Goal: Navigation & Orientation: Find specific page/section

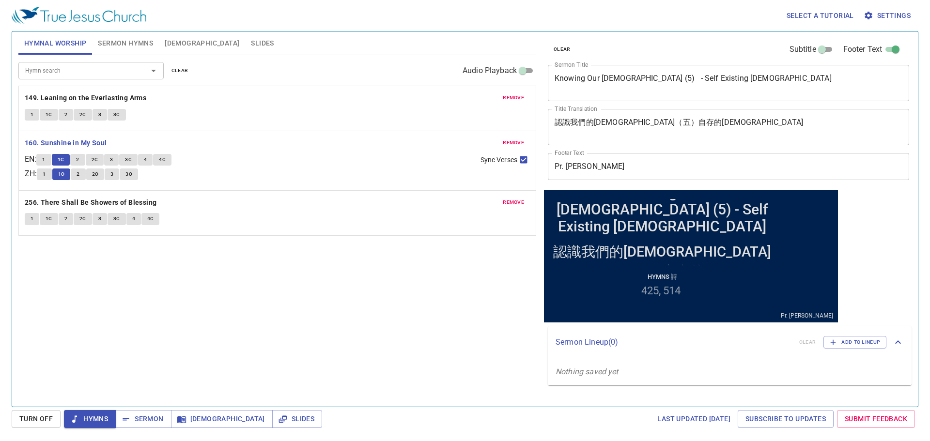
click at [291, 321] on div "Hymn search Hymn search clear Audio Playback remove 149. Leaning on the Everlas…" at bounding box center [277, 226] width 518 height 343
